Goal: Find specific page/section: Find specific page/section

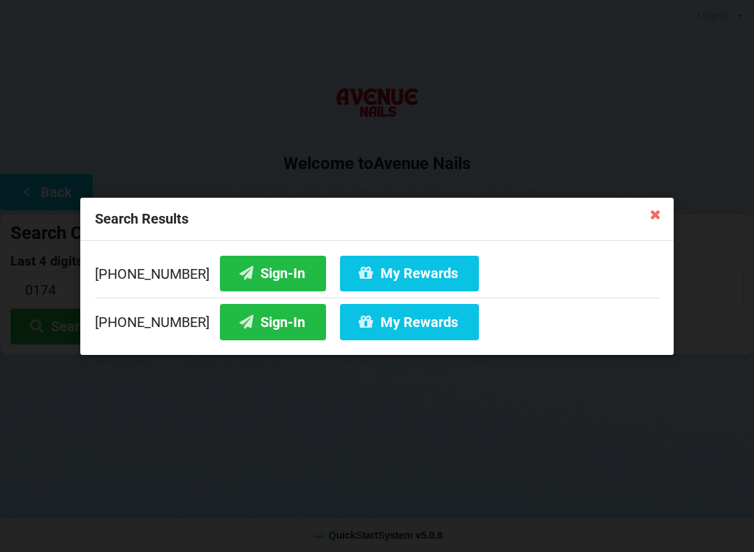
click at [663, 214] on icon at bounding box center [655, 213] width 22 height 22
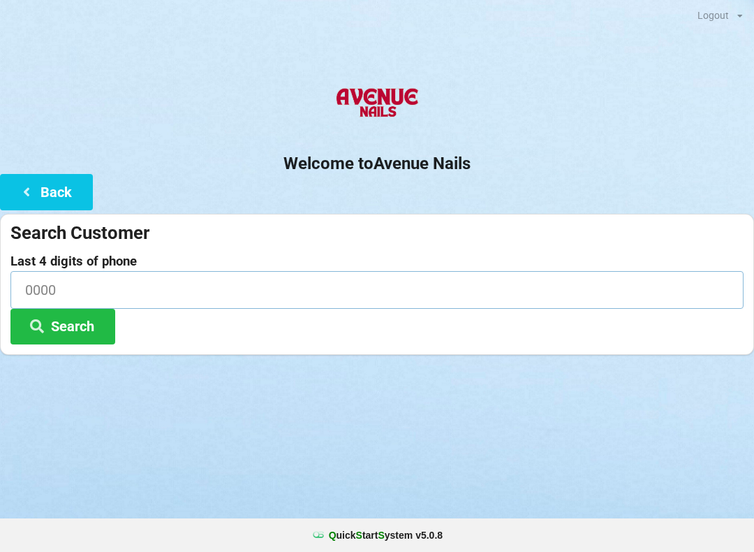
click at [142, 274] on input at bounding box center [376, 289] width 733 height 37
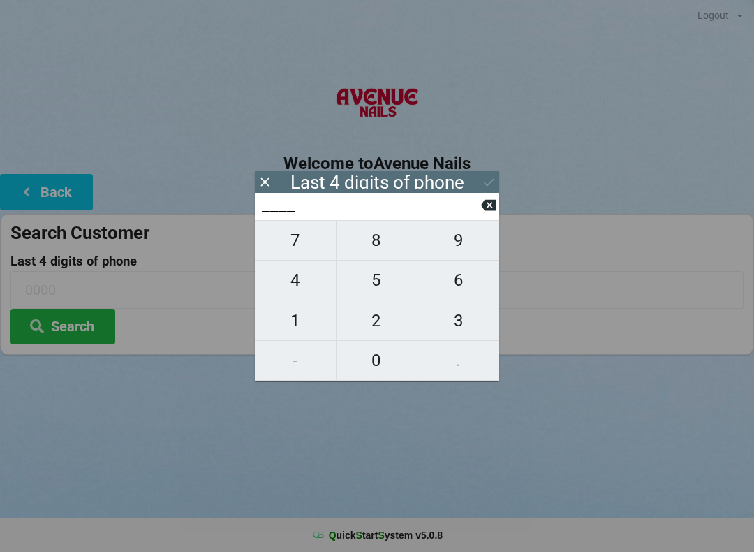
click at [377, 240] on span "8" at bounding box center [377, 240] width 81 height 29
type input "8___"
click at [378, 244] on span "8" at bounding box center [377, 240] width 81 height 29
type input "88__"
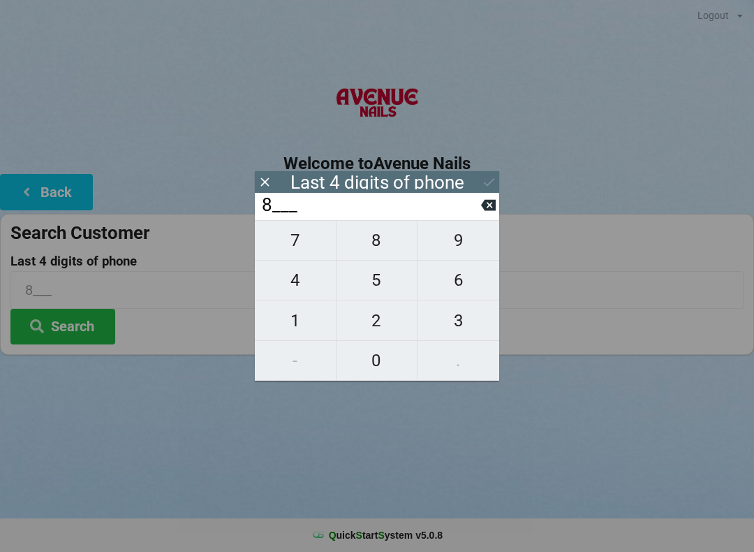
type input "88__"
click at [378, 286] on span "5" at bounding box center [377, 279] width 81 height 29
type input "885_"
click at [375, 286] on span "5" at bounding box center [377, 279] width 81 height 29
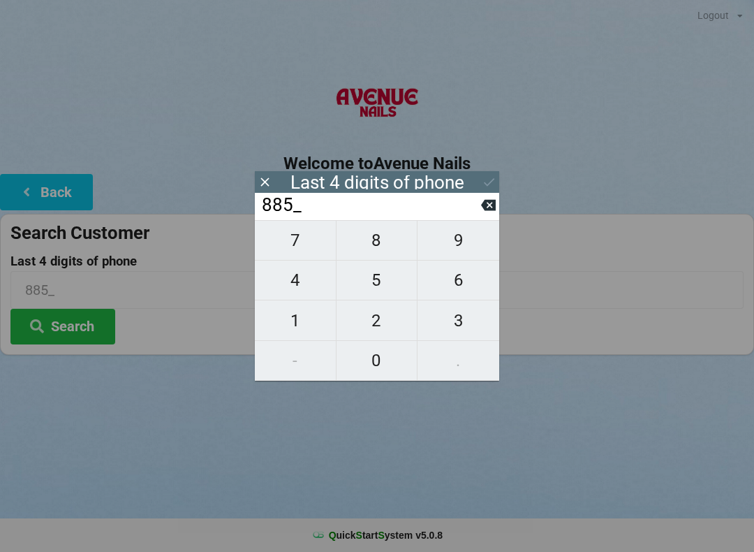
type input "8855"
click at [494, 178] on icon at bounding box center [489, 182] width 15 height 15
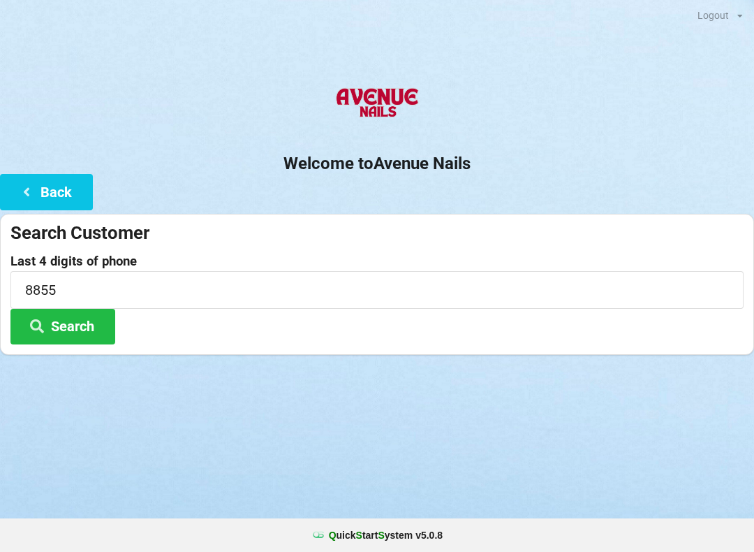
click at [69, 323] on button "Search" at bounding box center [62, 327] width 105 height 36
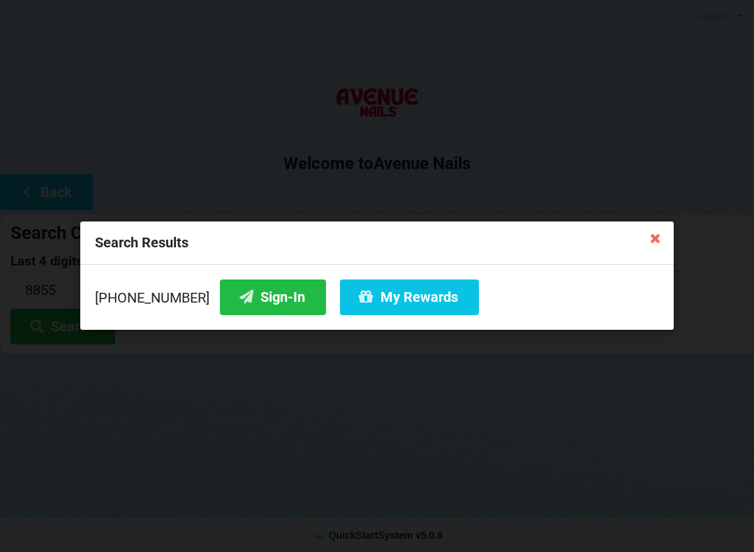
click at [245, 297] on button "Sign-In" at bounding box center [273, 297] width 106 height 36
